Goal: Task Accomplishment & Management: Use online tool/utility

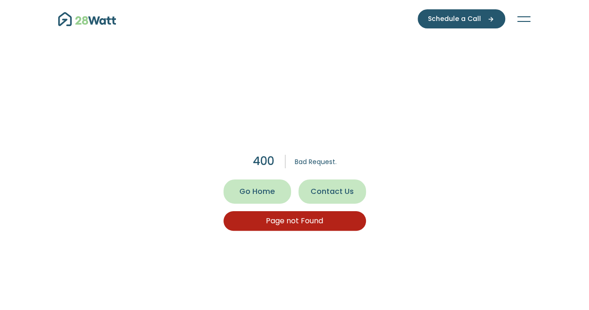
click at [259, 190] on span "Go Home" at bounding box center [256, 191] width 35 height 11
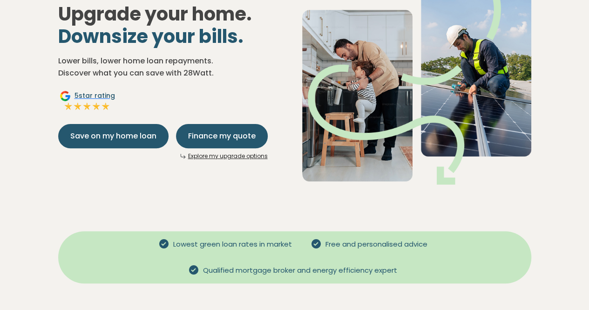
scroll to position [140, 0]
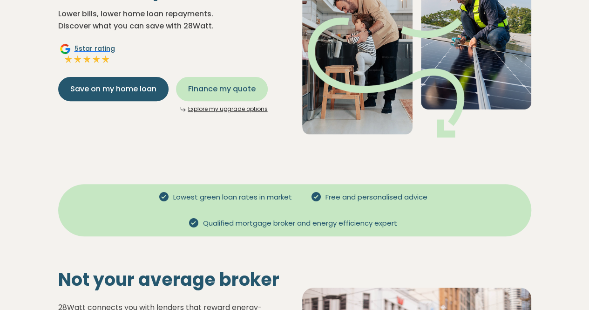
click at [236, 88] on span "Finance my quote" at bounding box center [222, 88] width 68 height 11
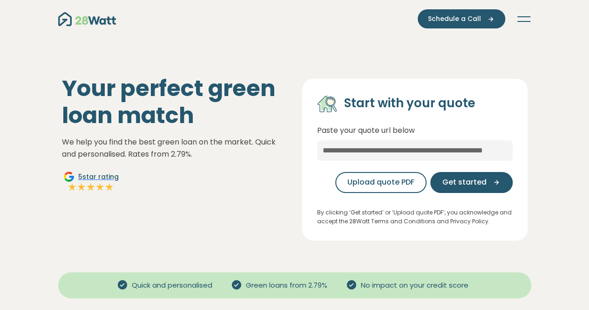
scroll to position [47, 0]
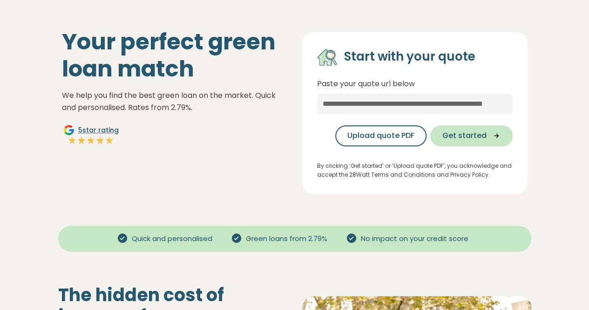
click at [478, 138] on span "Get started" at bounding box center [464, 135] width 44 height 11
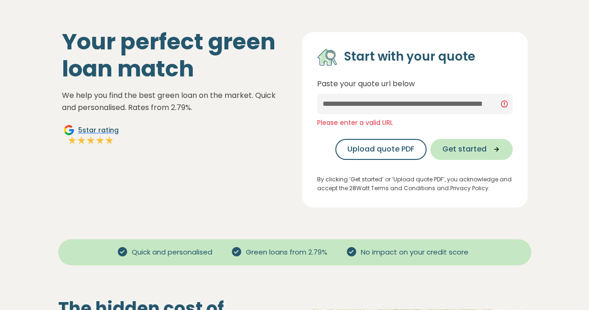
click at [460, 148] on span "Get started" at bounding box center [464, 148] width 44 height 11
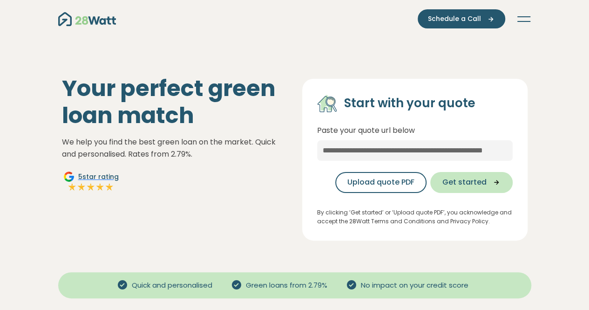
click at [471, 184] on span "Get started" at bounding box center [464, 181] width 44 height 11
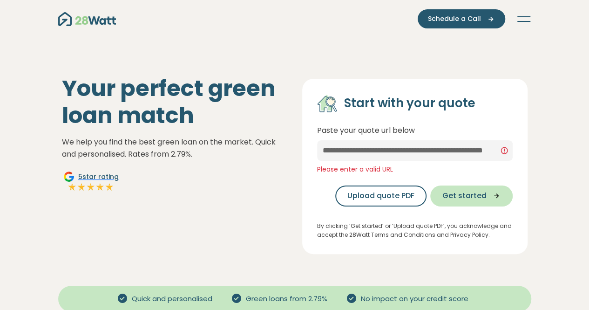
click at [474, 191] on span "Get started" at bounding box center [464, 195] width 44 height 11
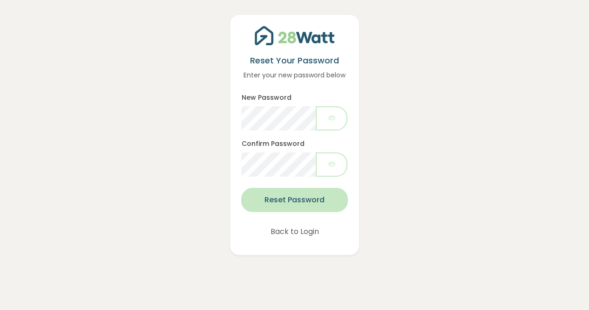
click at [309, 205] on button "Reset Password" at bounding box center [294, 200] width 106 height 24
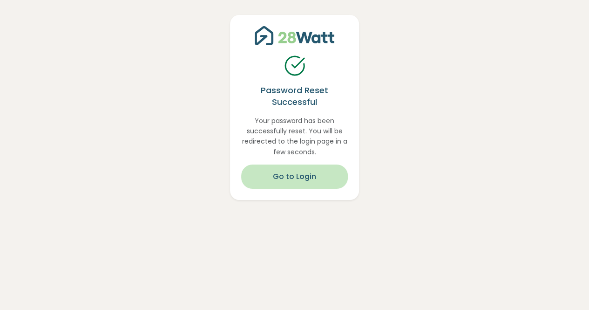
click at [297, 174] on button "Go to Login" at bounding box center [294, 176] width 106 height 24
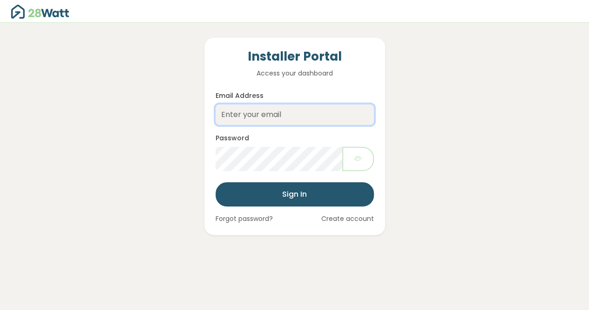
click at [281, 113] on input "Email Address" at bounding box center [295, 114] width 158 height 20
type input "paul@eastcoast-electrical.com.au"
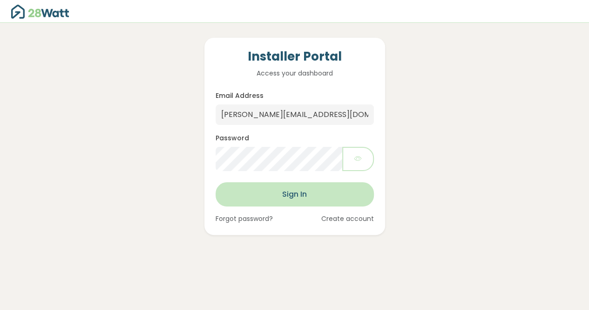
click at [277, 193] on button "Sign In" at bounding box center [295, 194] width 158 height 24
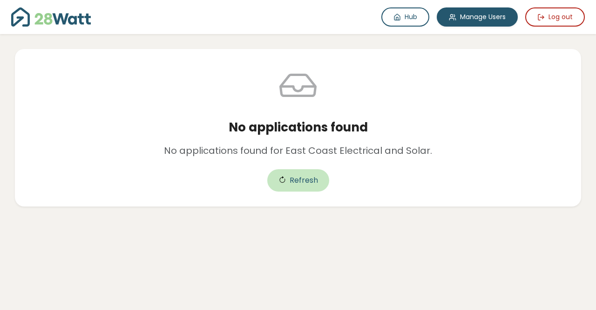
click at [298, 178] on button "Refresh" at bounding box center [298, 180] width 62 height 22
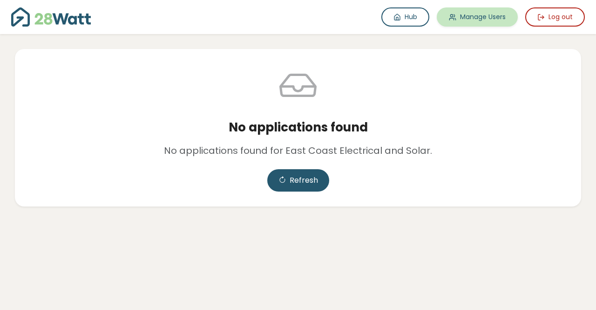
click at [479, 17] on link "Manage Users" at bounding box center [477, 16] width 81 height 19
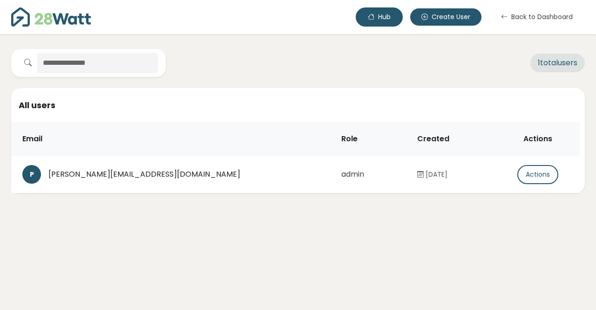
click at [377, 18] on button "Hub" at bounding box center [379, 16] width 47 height 19
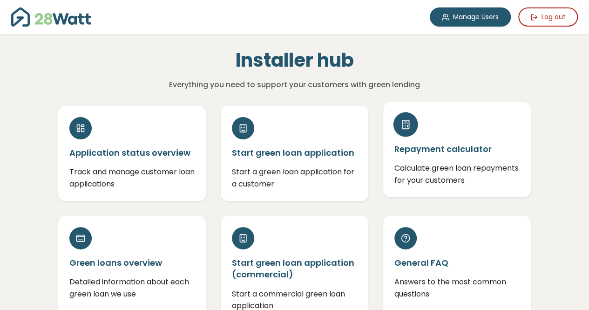
click at [434, 164] on p "Calculate green loan repayments for your customers" at bounding box center [456, 174] width 125 height 24
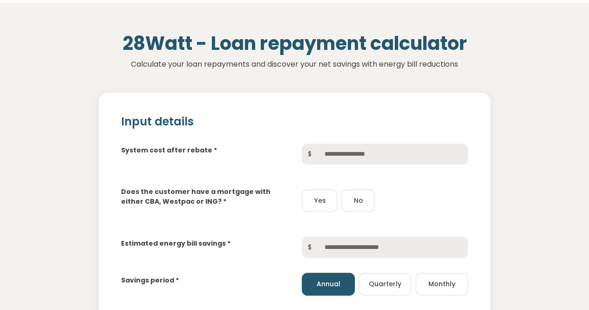
scroll to position [47, 0]
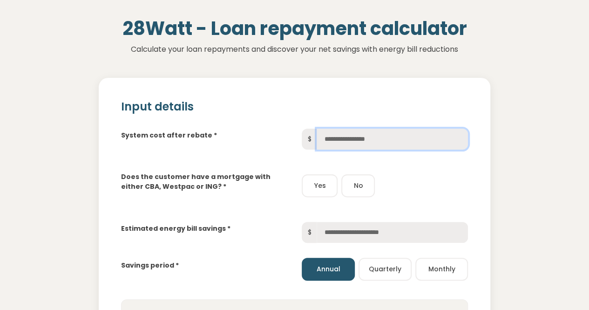
click at [349, 139] on input "text" at bounding box center [392, 139] width 151 height 21
type input "******"
click at [438, 270] on button "Monthly" at bounding box center [441, 269] width 53 height 23
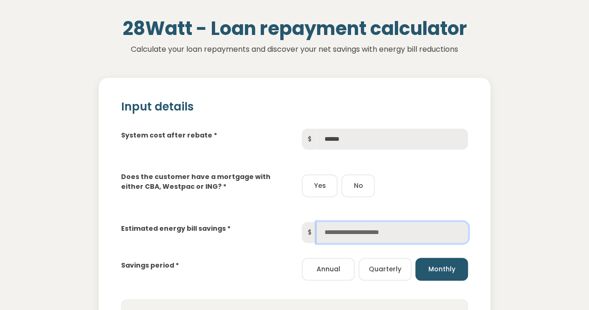
click at [333, 233] on input "text" at bounding box center [392, 232] width 151 height 21
type input "***"
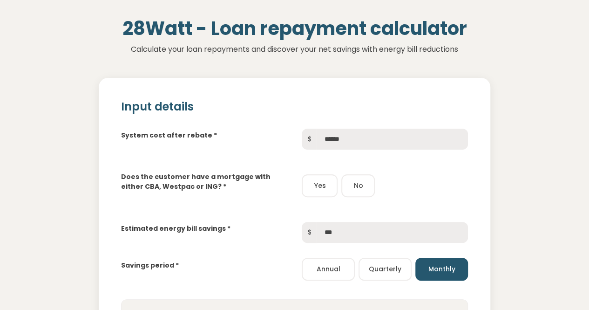
click at [469, 172] on div "Does the customer have a mortgage with either CBA, Westpac or ING? * Yes No" at bounding box center [295, 178] width 362 height 42
click at [319, 187] on button "Yes" at bounding box center [320, 185] width 36 height 23
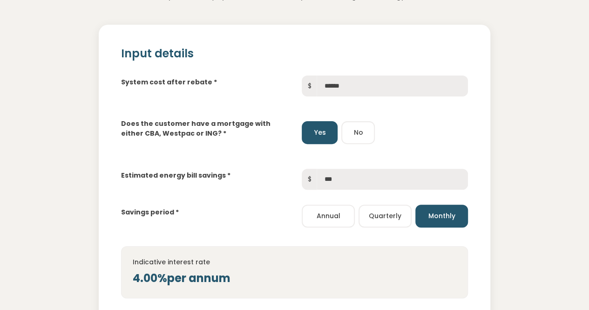
scroll to position [0, 0]
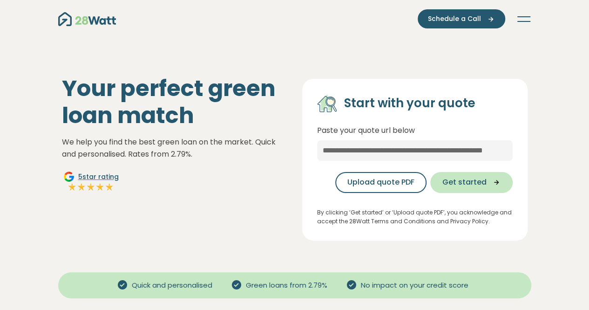
click at [453, 185] on span "Get started" at bounding box center [464, 181] width 44 height 11
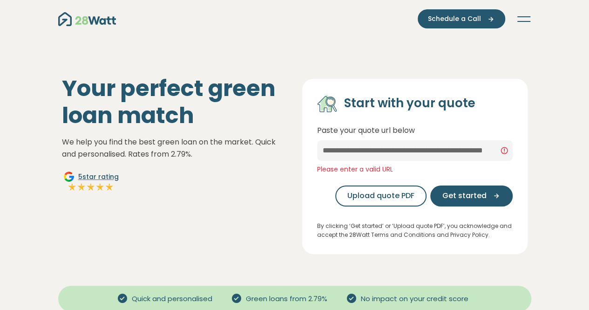
click at [407, 161] on div "Start with your quote Paste your quote url below Please enter a valid URL Uploa…" at bounding box center [415, 154] width 196 height 120
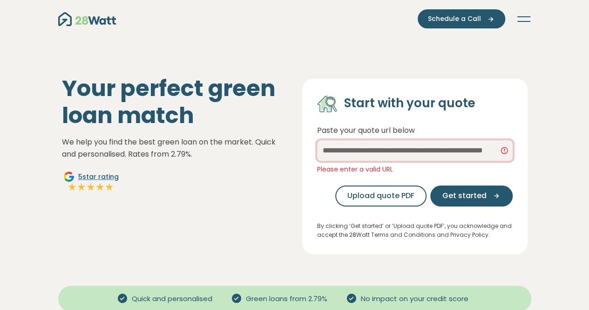
click at [384, 156] on input "text" at bounding box center [415, 150] width 196 height 20
paste input "**********"
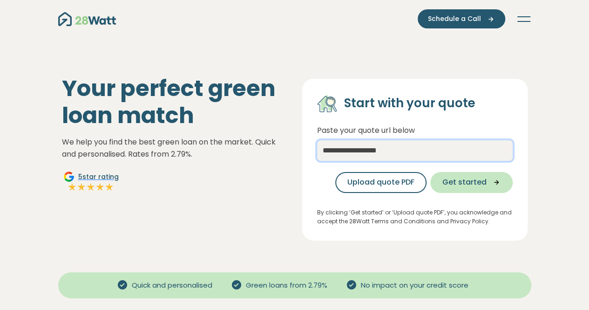
type input "**********"
click at [467, 181] on span "Get started" at bounding box center [464, 181] width 44 height 11
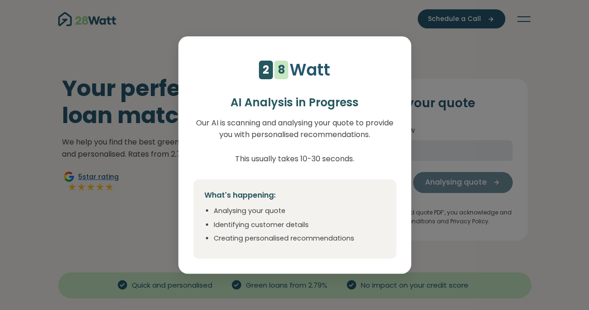
click at [475, 59] on div "4 5 6 7 8 9 1 2 1 2 3 4 5 6 7 8 Watt AI Analysis in Progress Our AI is scanning…" at bounding box center [294, 155] width 589 height 310
